Goal: Check status

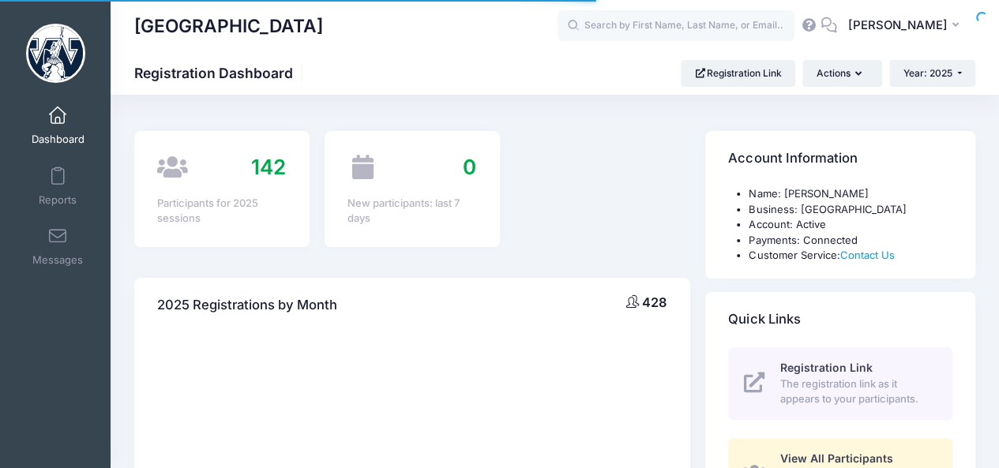
select select
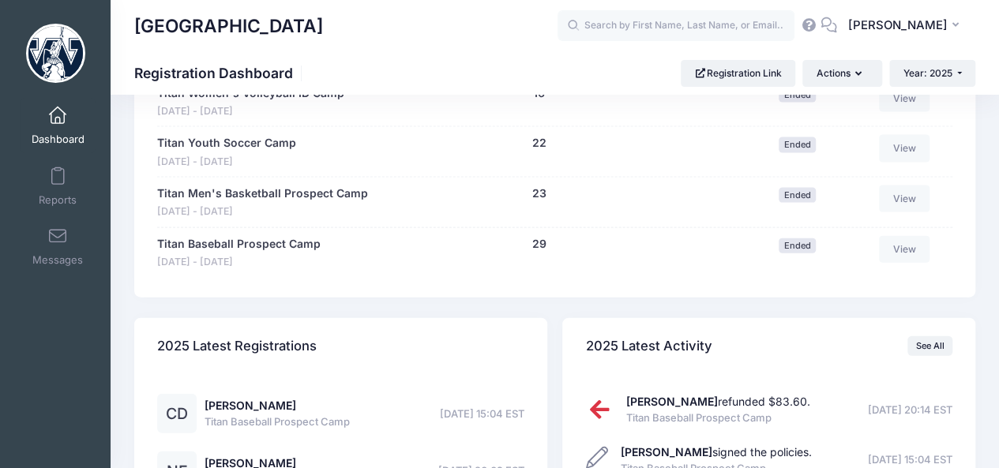
scroll to position [1652, 0]
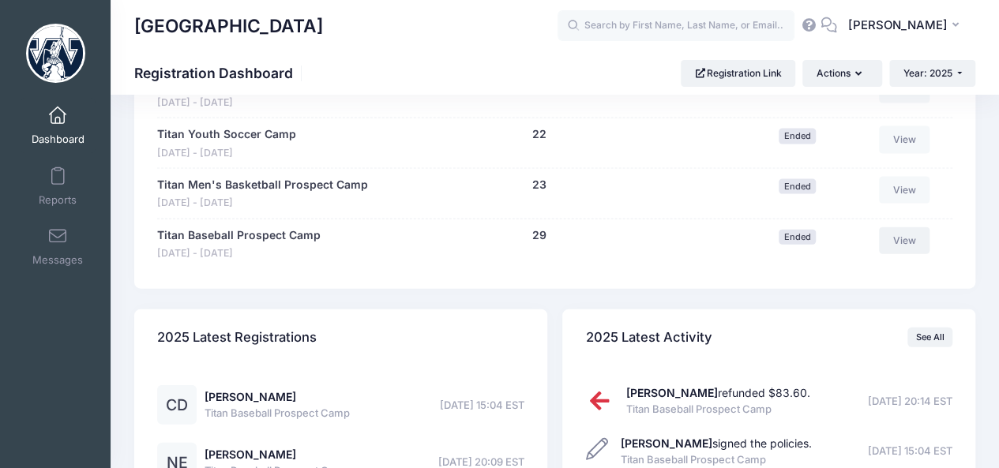
click at [910, 231] on link "View" at bounding box center [904, 240] width 51 height 27
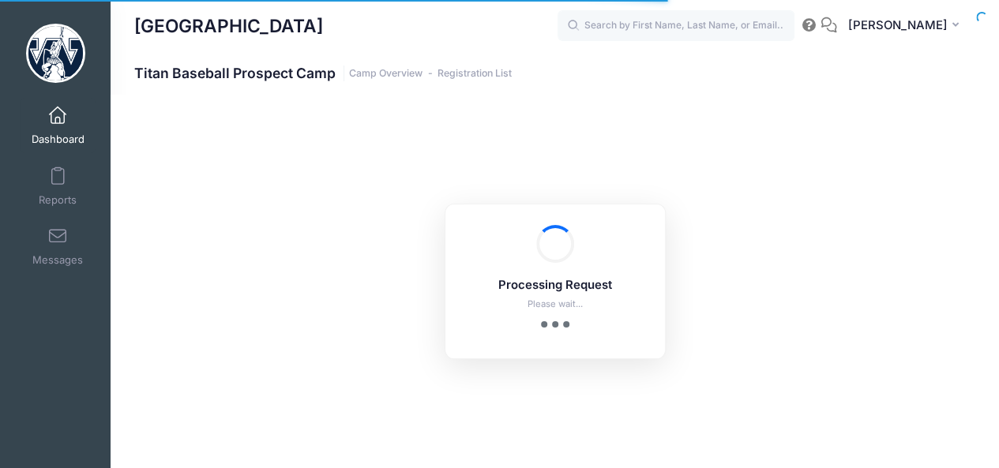
select select "10"
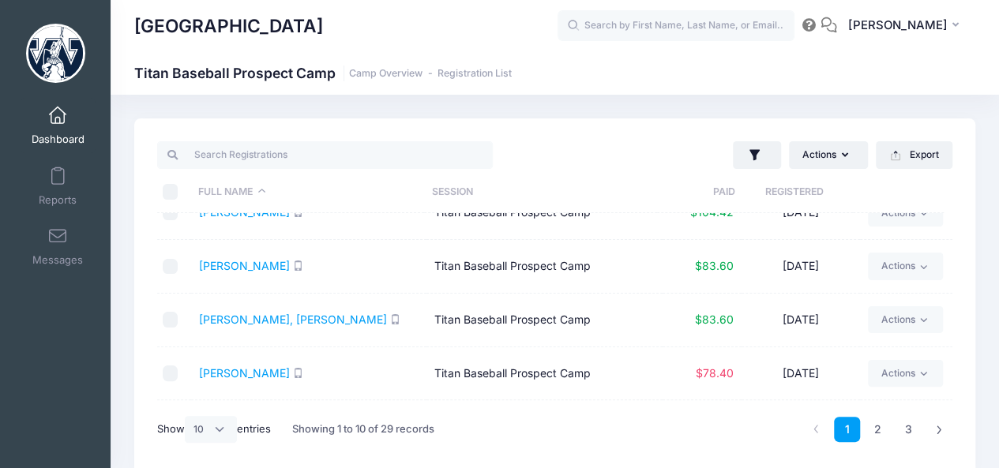
scroll to position [339, 0]
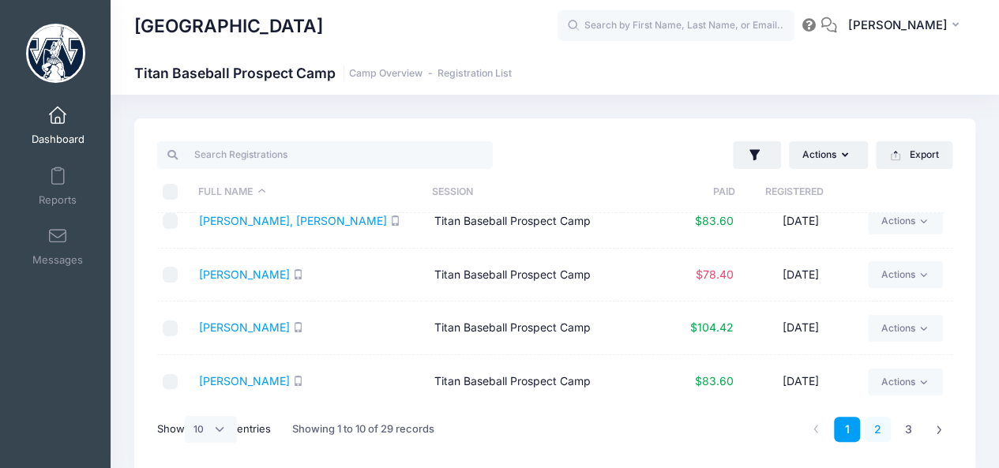
click at [872, 425] on link "2" at bounding box center [877, 430] width 26 height 26
click at [908, 433] on link "3" at bounding box center [908, 430] width 26 height 26
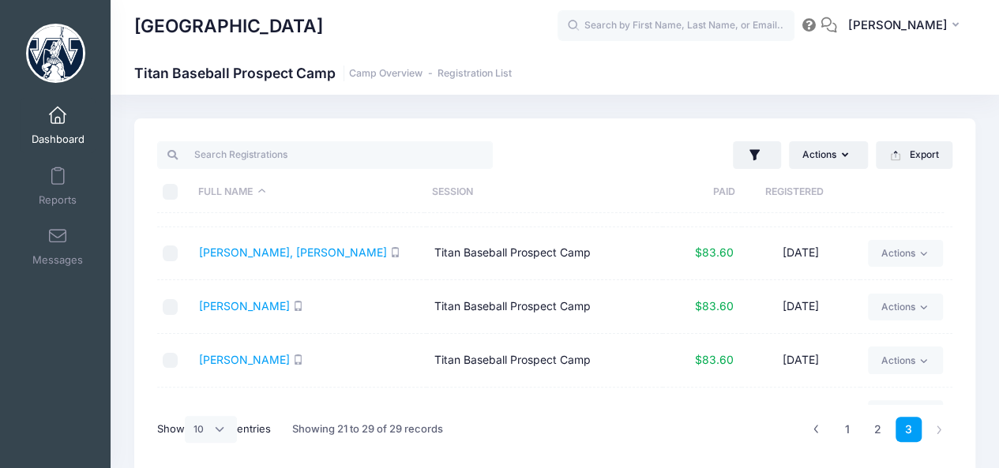
scroll to position [258, 0]
click at [253, 255] on td "[PERSON_NAME], [PERSON_NAME]" at bounding box center [308, 256] width 235 height 54
click at [248, 247] on link "[PERSON_NAME], [PERSON_NAME]" at bounding box center [293, 253] width 188 height 13
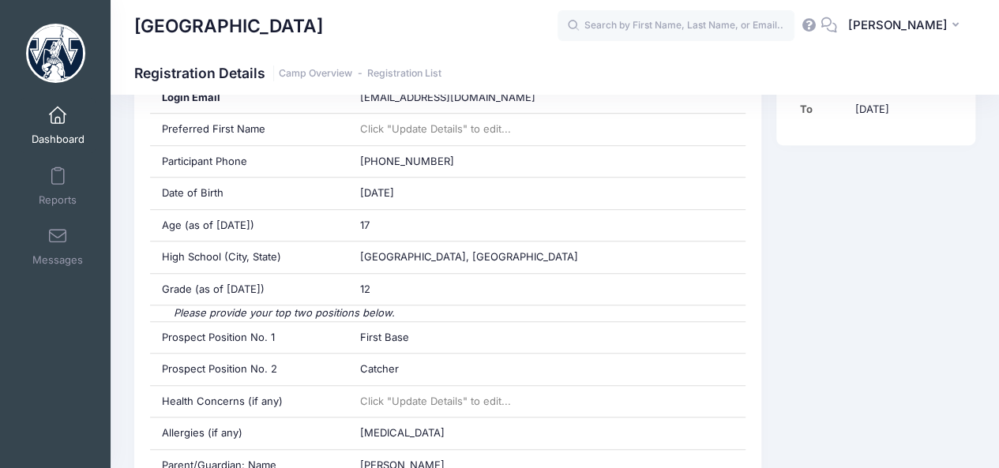
scroll to position [429, 0]
